Goal: Use online tool/utility: Use online tool/utility

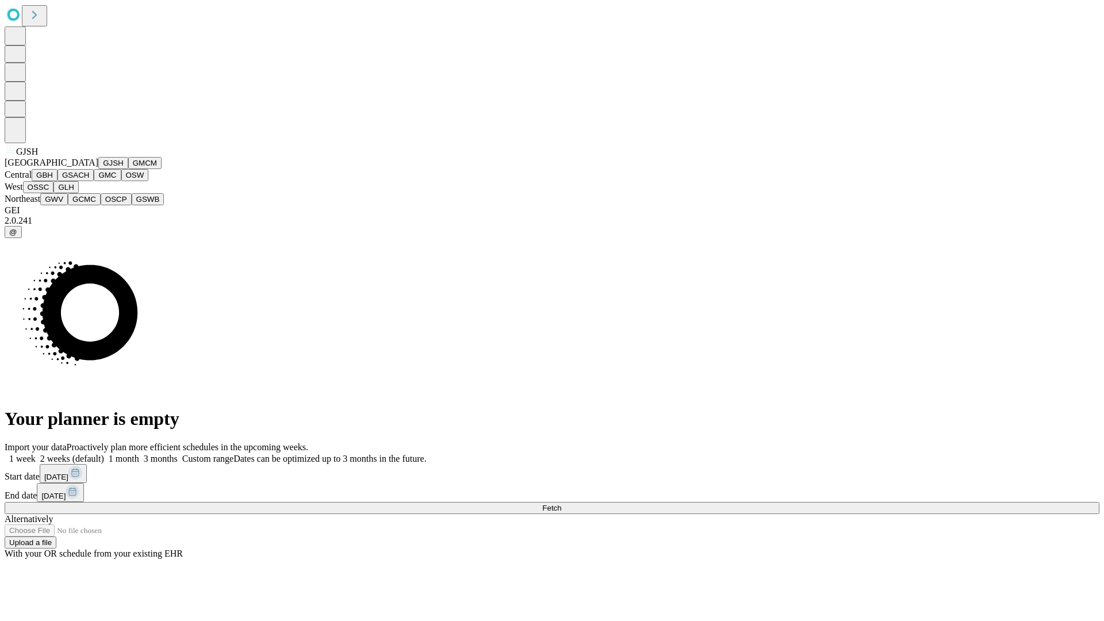
click at [98, 169] on button "GJSH" at bounding box center [113, 163] width 30 height 12
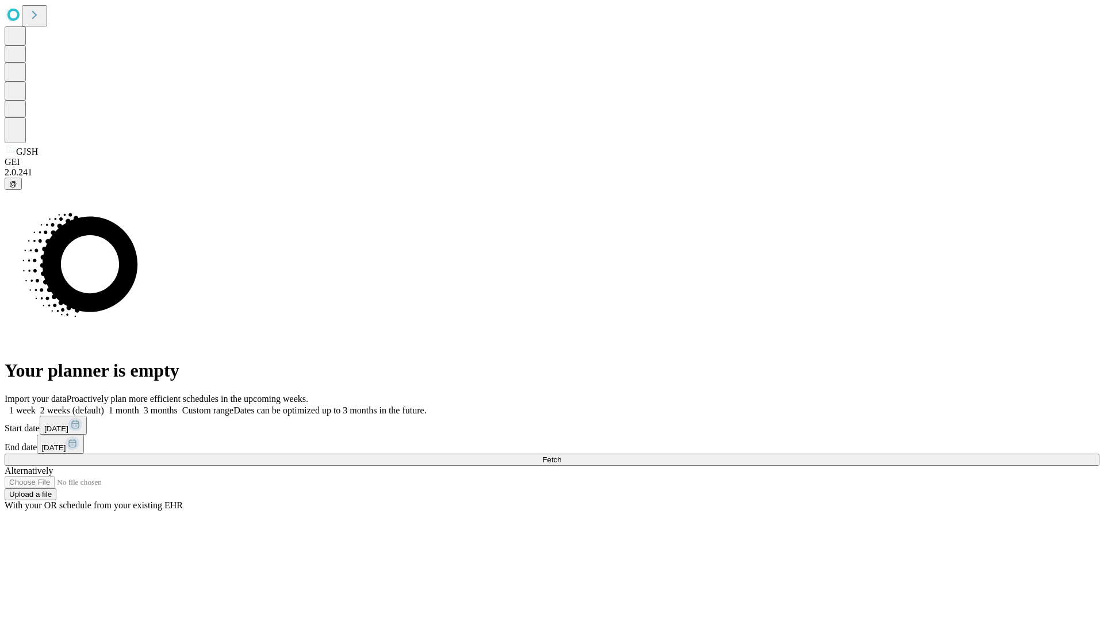
click at [36, 405] on label "1 week" at bounding box center [20, 410] width 31 height 10
click at [561, 456] on span "Fetch" at bounding box center [551, 460] width 19 height 9
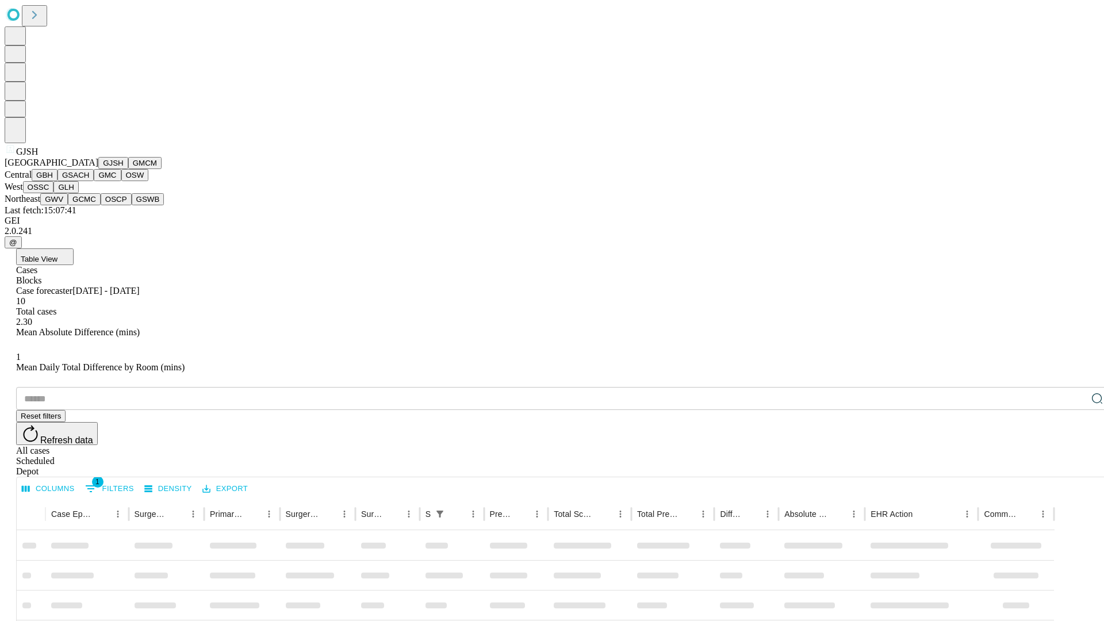
click at [128, 169] on button "GMCM" at bounding box center [144, 163] width 33 height 12
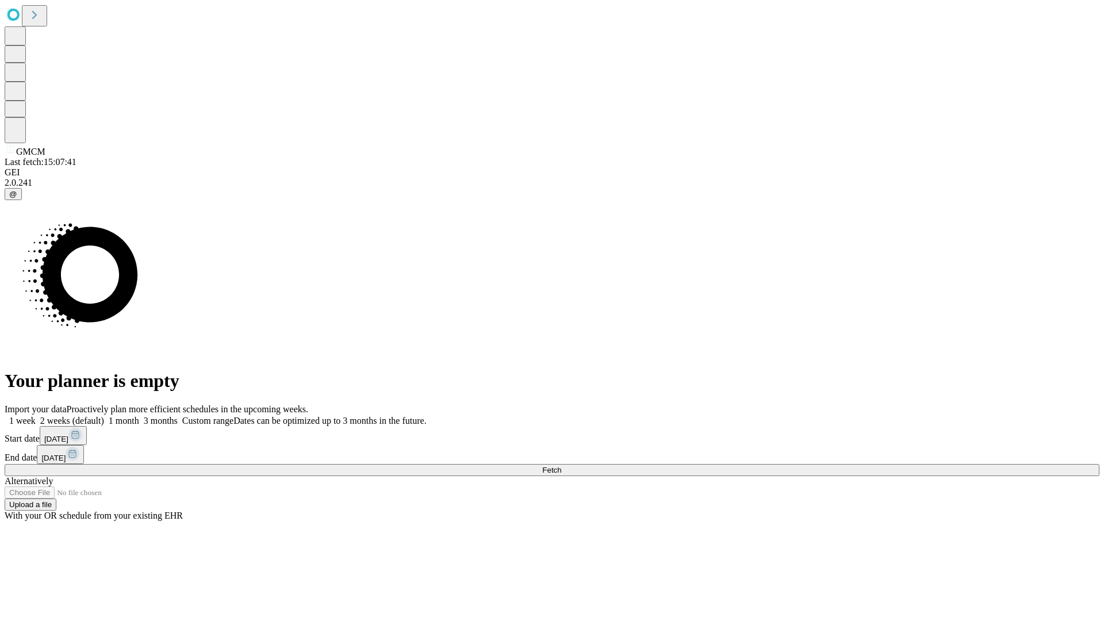
click at [36, 416] on label "1 week" at bounding box center [20, 421] width 31 height 10
click at [561, 466] on span "Fetch" at bounding box center [551, 470] width 19 height 9
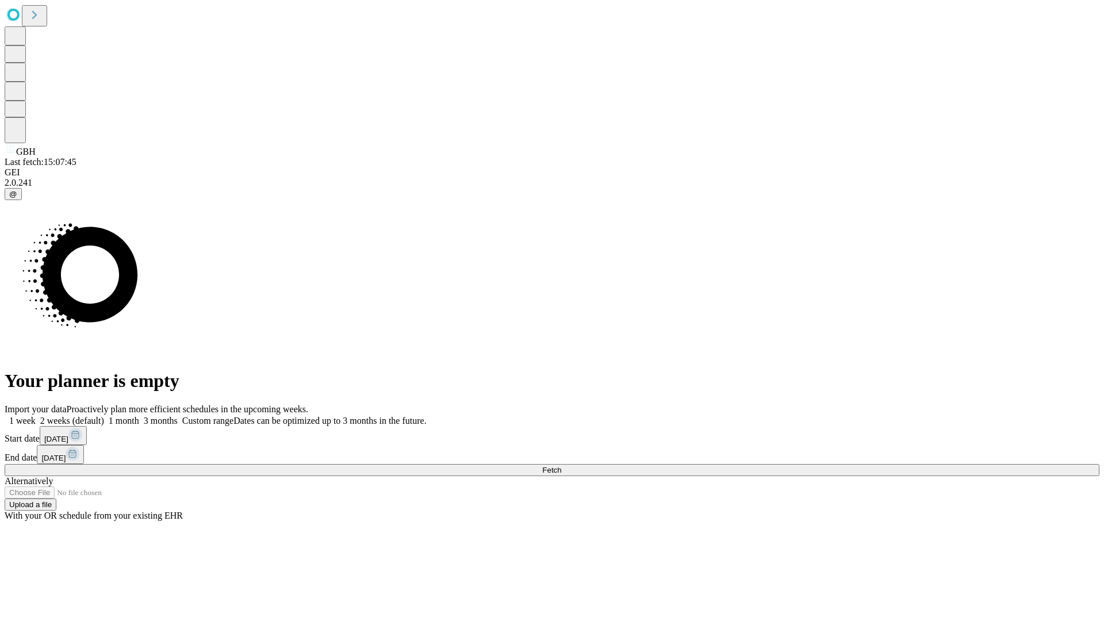
click at [36, 416] on label "1 week" at bounding box center [20, 421] width 31 height 10
click at [561, 466] on span "Fetch" at bounding box center [551, 470] width 19 height 9
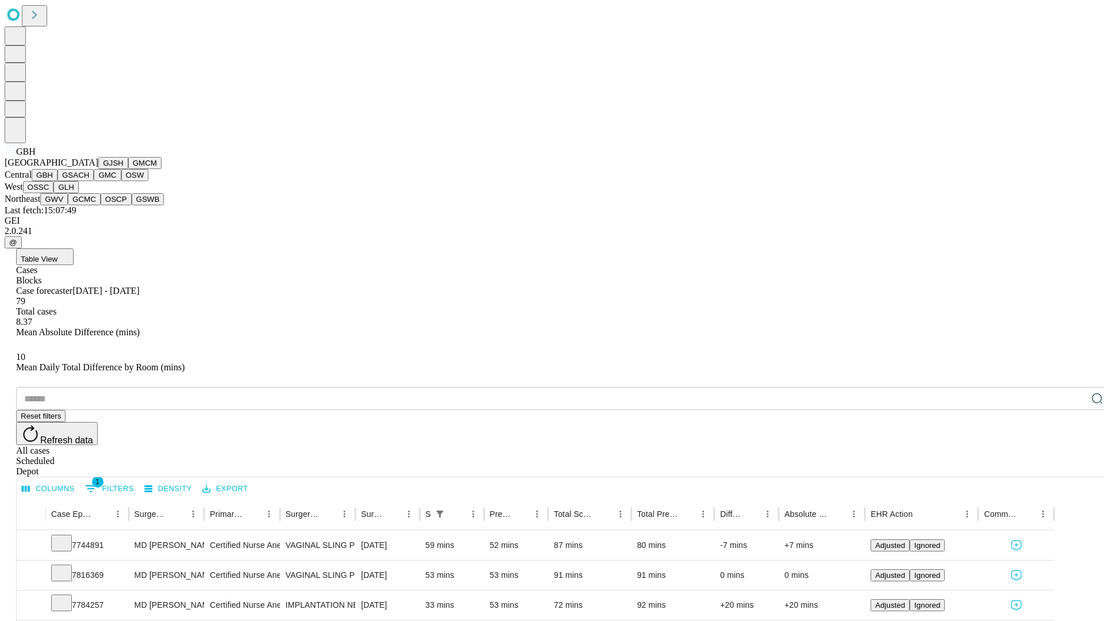
click at [89, 181] on button "GSACH" at bounding box center [76, 175] width 36 height 12
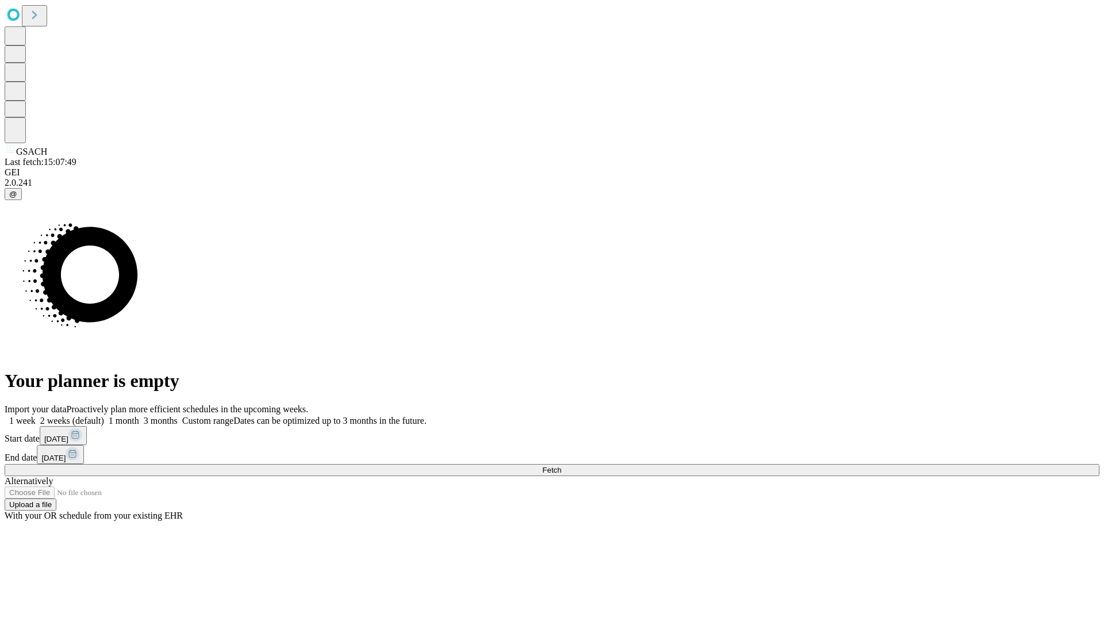
click at [36, 416] on label "1 week" at bounding box center [20, 421] width 31 height 10
click at [561, 466] on span "Fetch" at bounding box center [551, 470] width 19 height 9
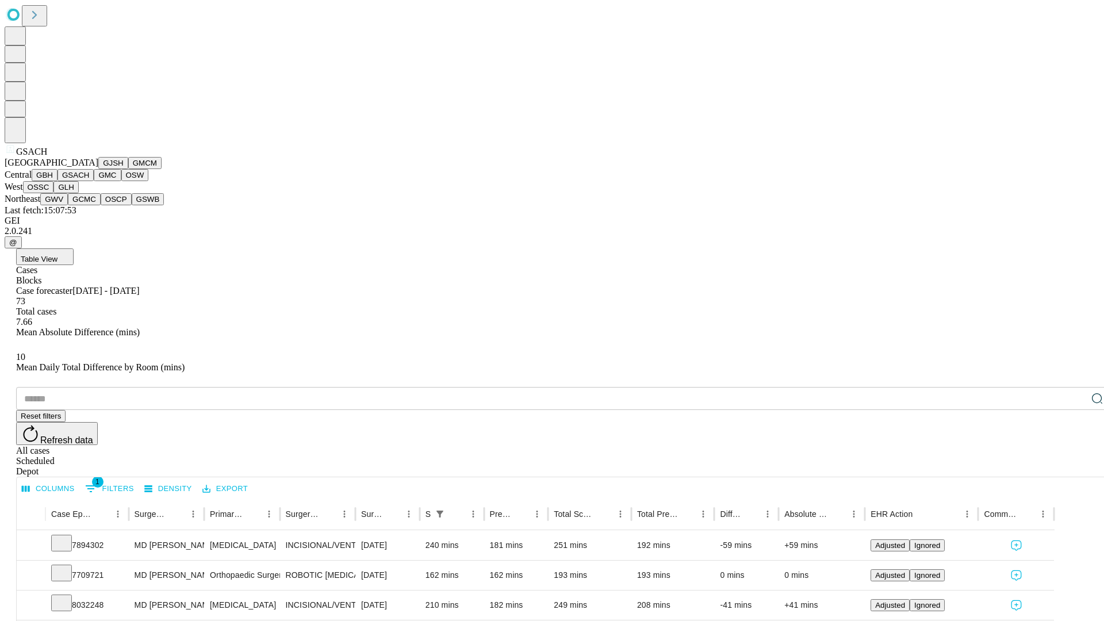
click at [94, 181] on button "GMC" at bounding box center [107, 175] width 27 height 12
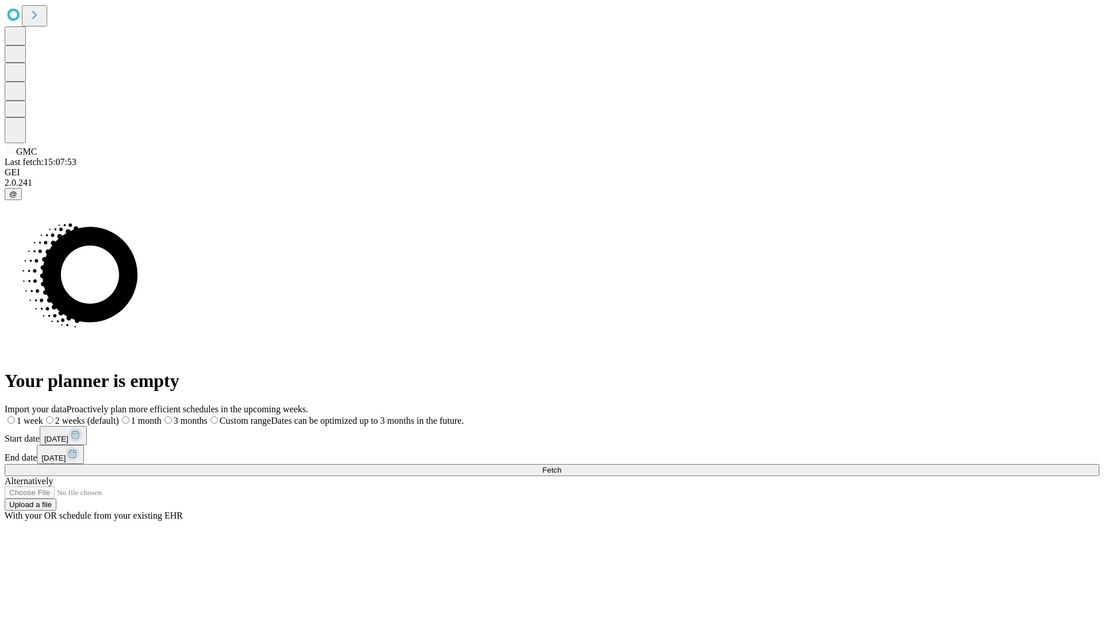
click at [43, 416] on label "1 week" at bounding box center [24, 421] width 39 height 10
click at [561, 466] on span "Fetch" at bounding box center [551, 470] width 19 height 9
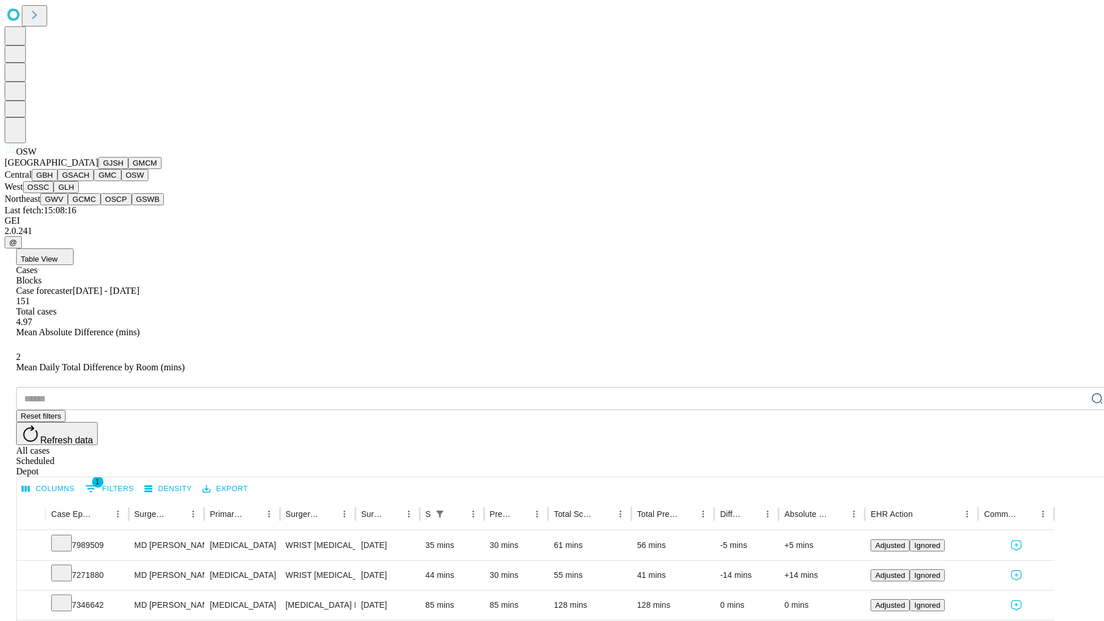
click at [54, 193] on button "OSSC" at bounding box center [38, 187] width 31 height 12
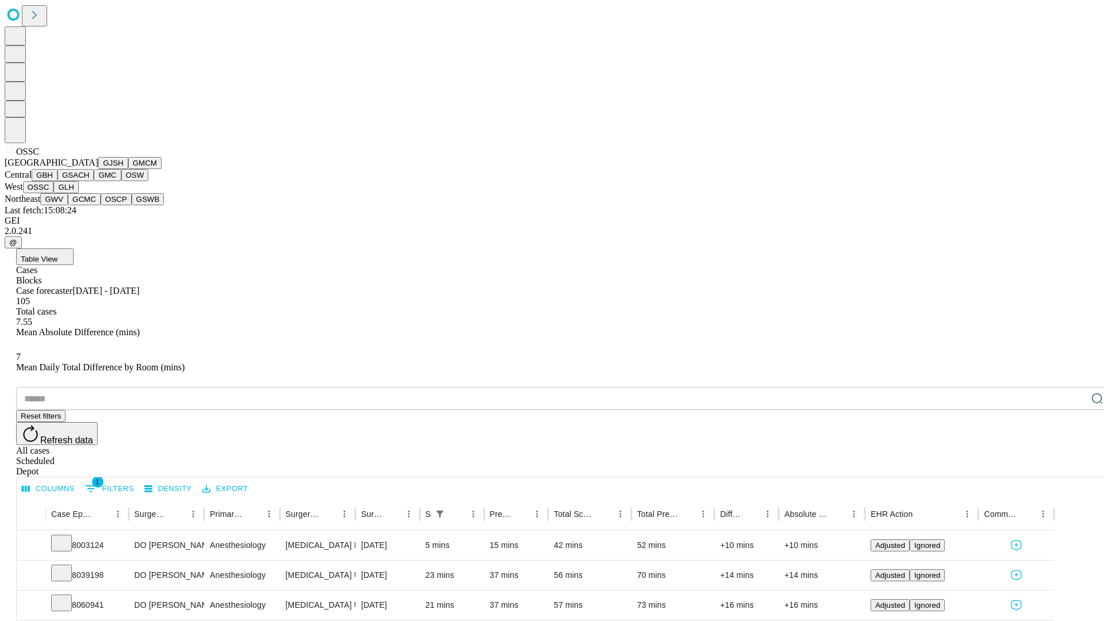
click at [78, 193] on button "GLH" at bounding box center [65, 187] width 25 height 12
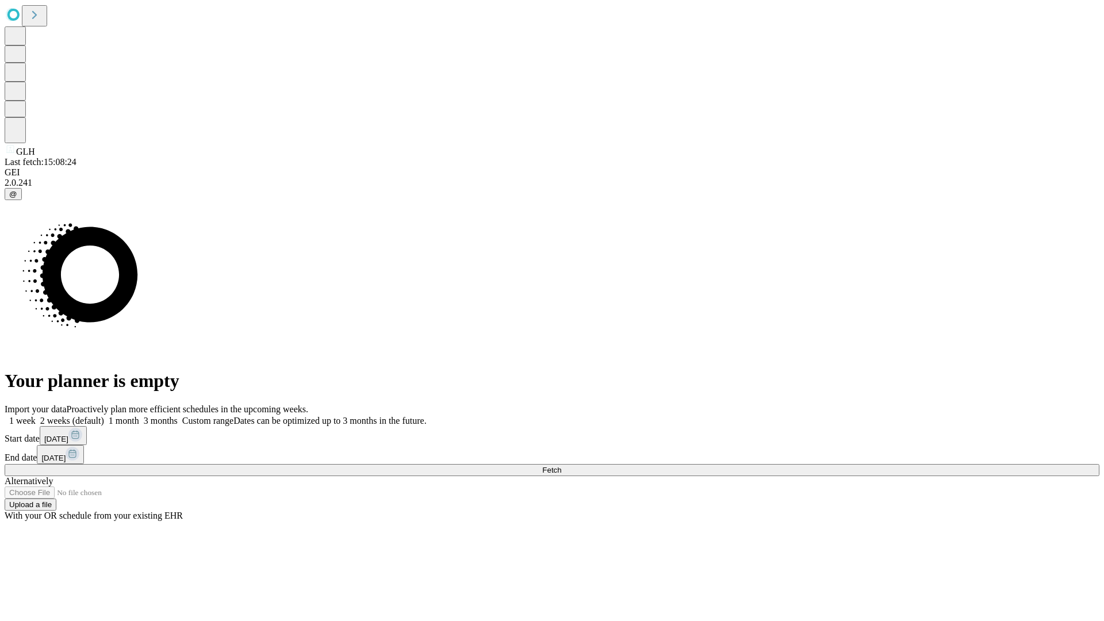
click at [561, 466] on span "Fetch" at bounding box center [551, 470] width 19 height 9
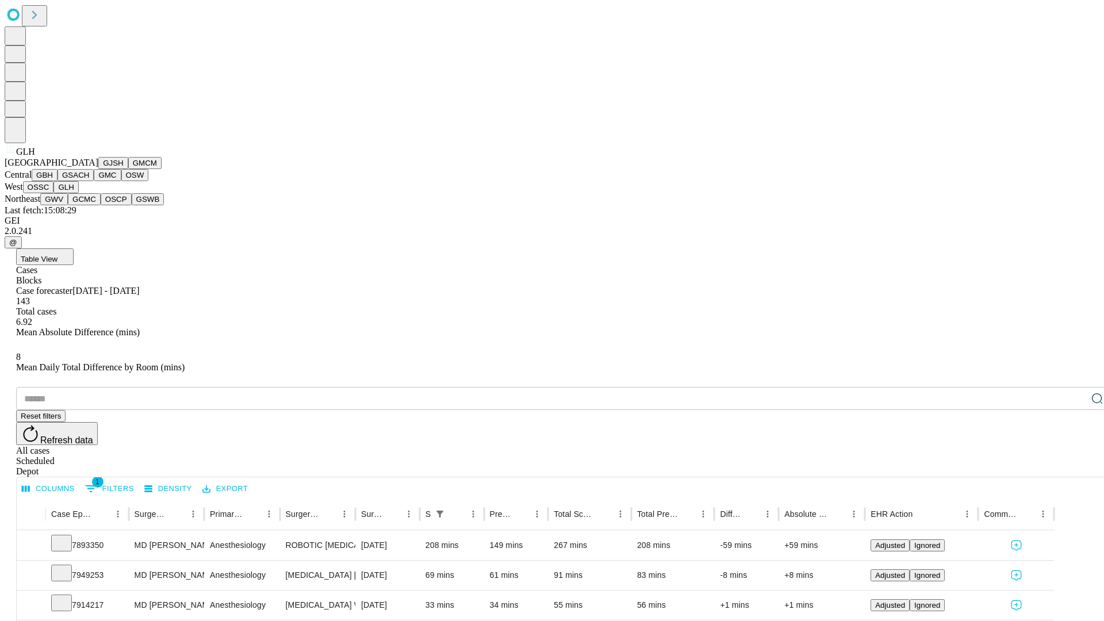
click at [68, 205] on button "GWV" at bounding box center [54, 199] width 28 height 12
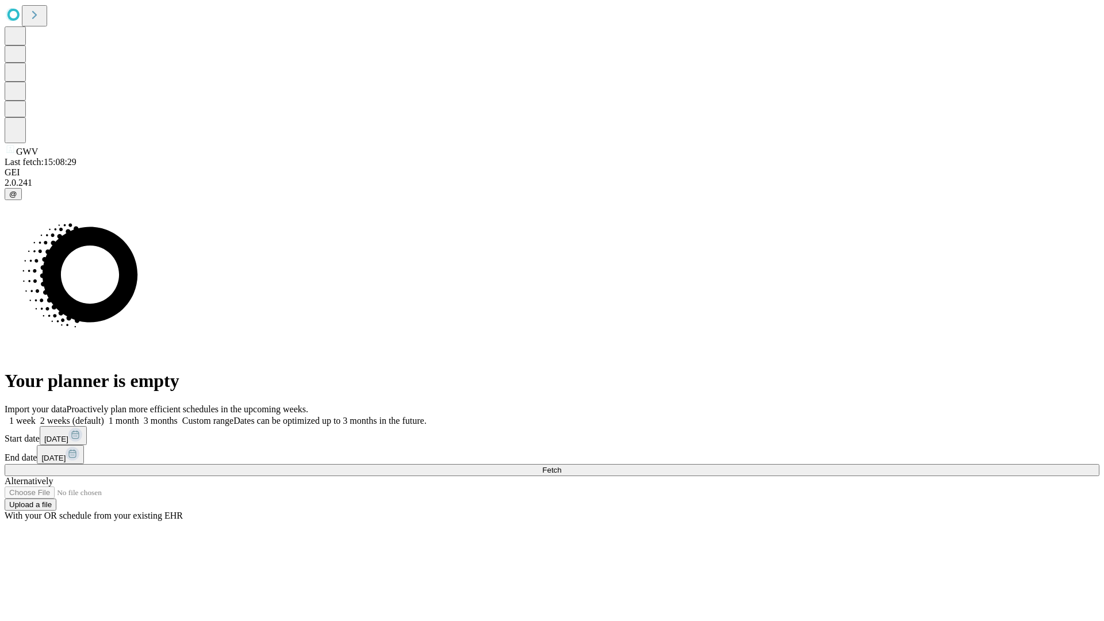
click at [36, 416] on label "1 week" at bounding box center [20, 421] width 31 height 10
click at [561, 466] on span "Fetch" at bounding box center [551, 470] width 19 height 9
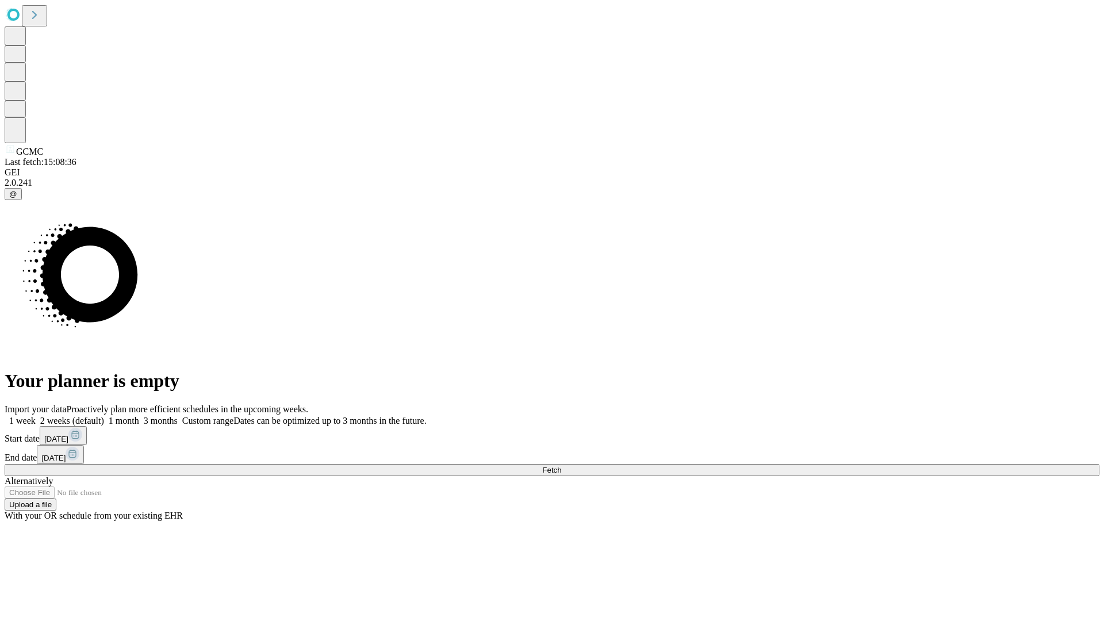
click at [36, 416] on label "1 week" at bounding box center [20, 421] width 31 height 10
click at [561, 466] on span "Fetch" at bounding box center [551, 470] width 19 height 9
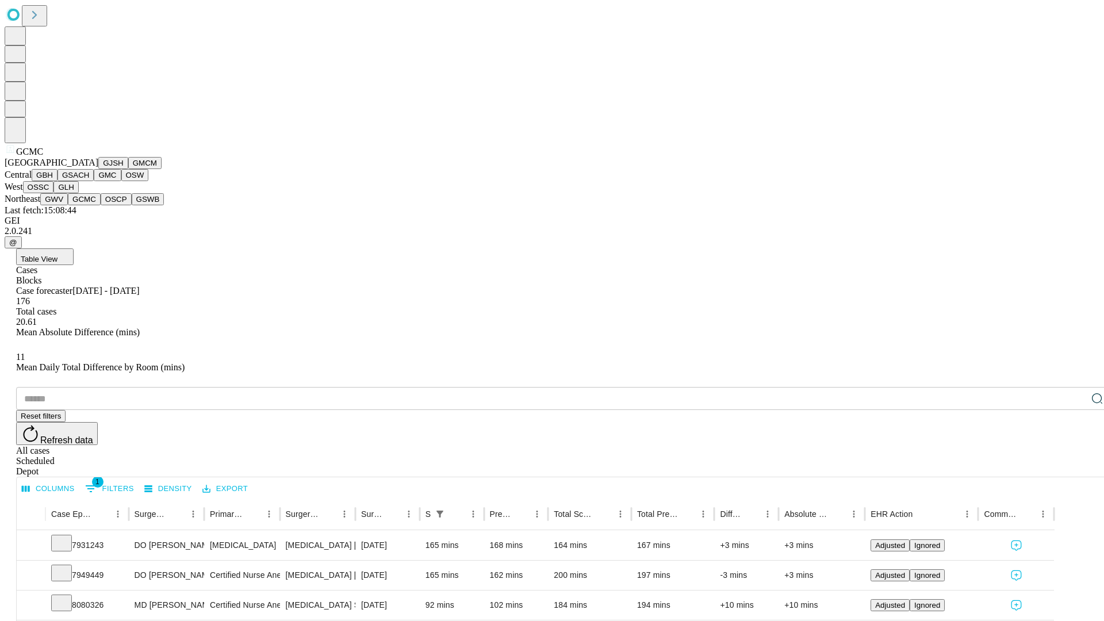
click at [101, 205] on button "OSCP" at bounding box center [116, 199] width 31 height 12
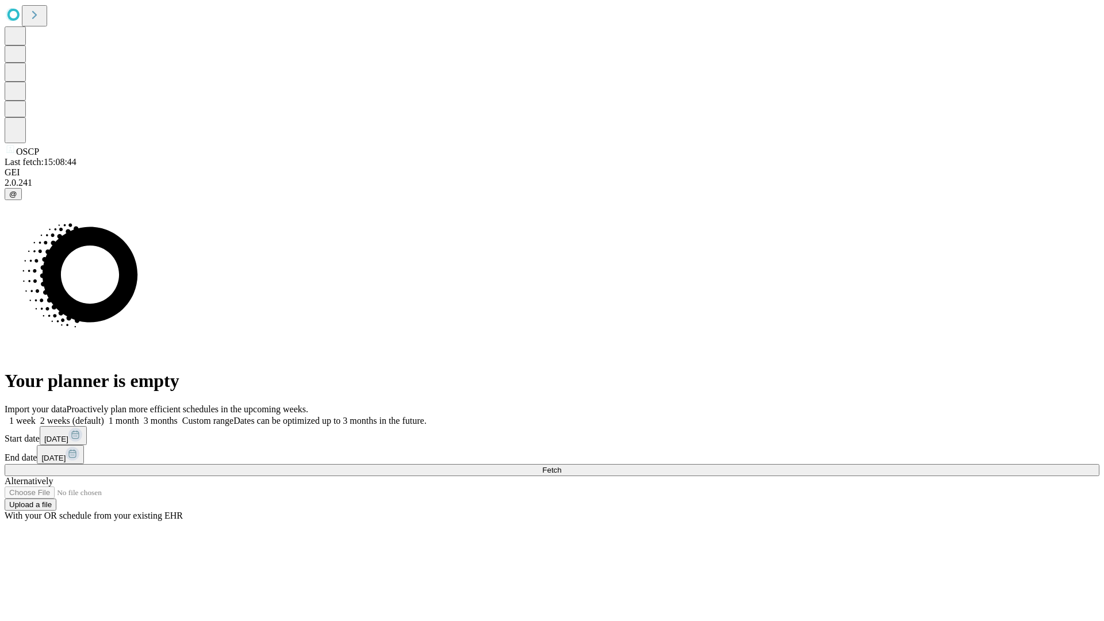
click at [36, 416] on label "1 week" at bounding box center [20, 421] width 31 height 10
click at [561, 466] on span "Fetch" at bounding box center [551, 470] width 19 height 9
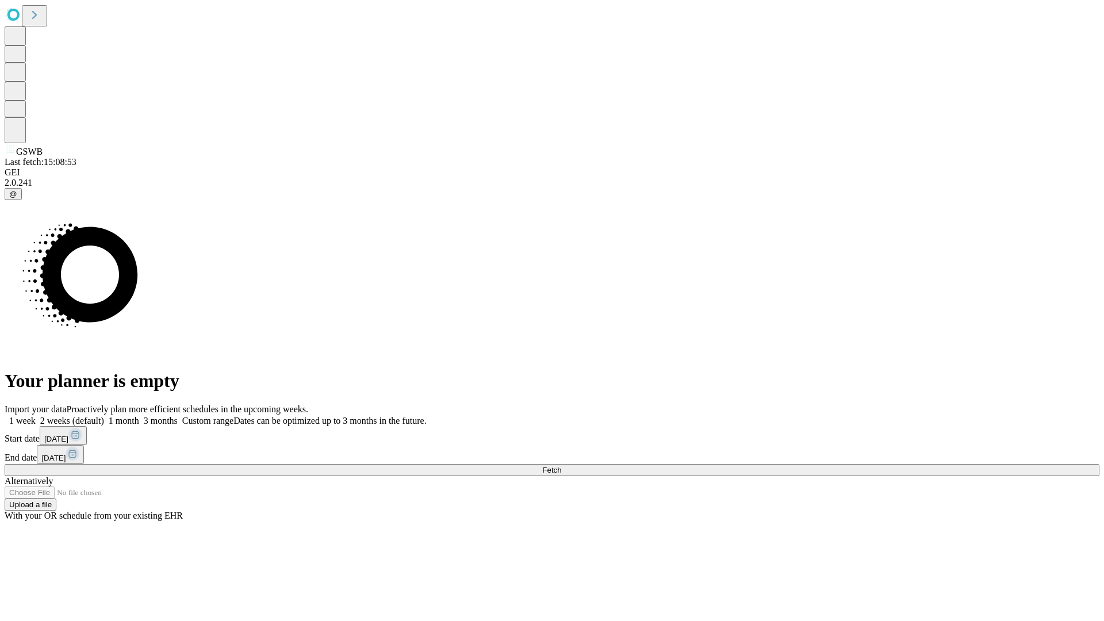
click at [36, 416] on label "1 week" at bounding box center [20, 421] width 31 height 10
click at [561, 466] on span "Fetch" at bounding box center [551, 470] width 19 height 9
